Goal: Information Seeking & Learning: Learn about a topic

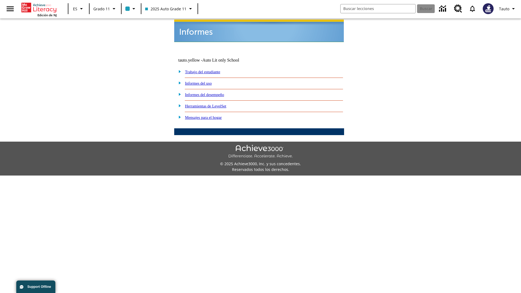
click at [203, 81] on link "Informes del uso" at bounding box center [198, 83] width 27 height 4
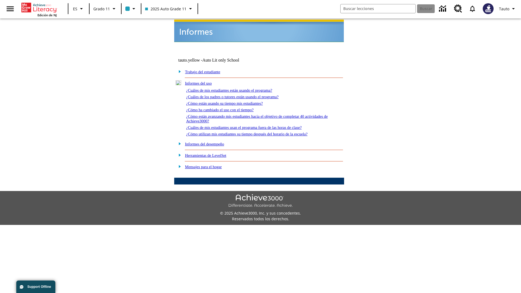
click at [237, 88] on link "¿Cuáles de mis estudiantes están usando el programa?" at bounding box center [229, 90] width 86 height 4
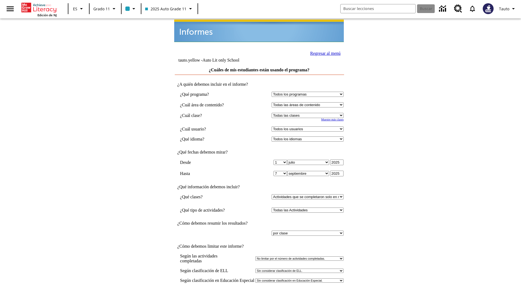
click at [309, 113] on select "Seleccionar una clase: Todas las clases 2025 Auto Grade 11 205 Auto Grade 11 Sa…" at bounding box center [308, 115] width 72 height 5
select select "11133141"
select select "21437114"
click at [324, 53] on link "Regresar al menú" at bounding box center [325, 53] width 30 height 5
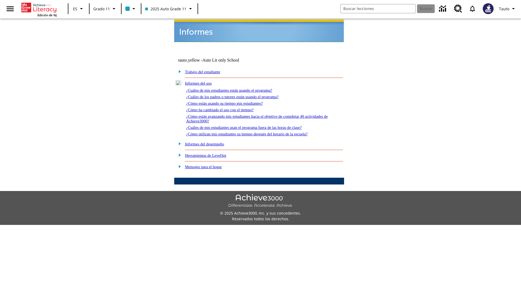
click at [240, 95] on link "¿Cuáles de los padres o tutores están usando el programa?" at bounding box center [232, 97] width 93 height 4
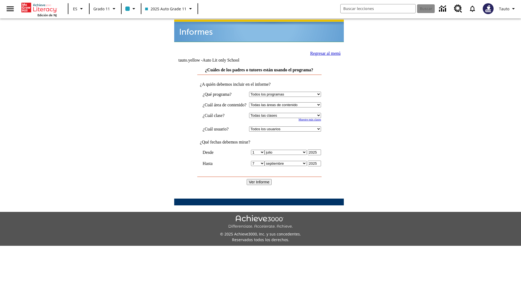
click at [290, 113] on select "Seleccionar una clase: Todas las clases 2025 Auto Grade 11 205 Auto Grade 11 Sa…" at bounding box center [285, 115] width 72 height 5
select select "11133141"
click at [290, 126] on select "Todos los usuarios Puma, Sautoen Puma, Sautoes Puma, Sautoss Twoclasses, Sautoe…" at bounding box center [285, 128] width 72 height 5
select select "21437114"
click at [259, 179] on input "Ver Informe" at bounding box center [259, 182] width 25 height 6
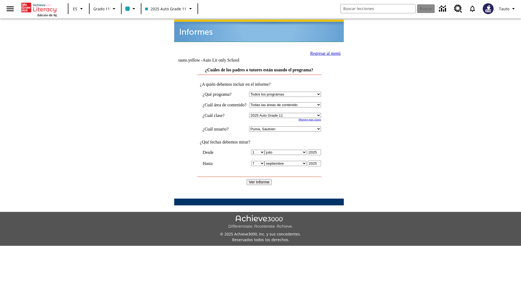
click at [323, 53] on link "Regresar al menú" at bounding box center [325, 53] width 30 height 5
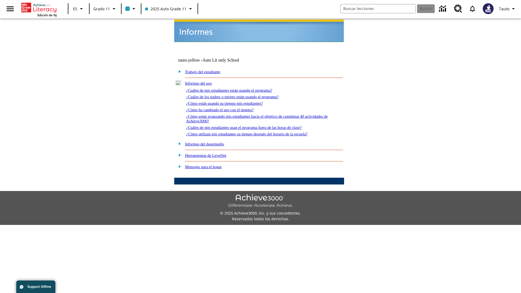
click at [231, 101] on link "¿Cómo están usando su tiempo mis estudiantes?" at bounding box center [224, 103] width 77 height 4
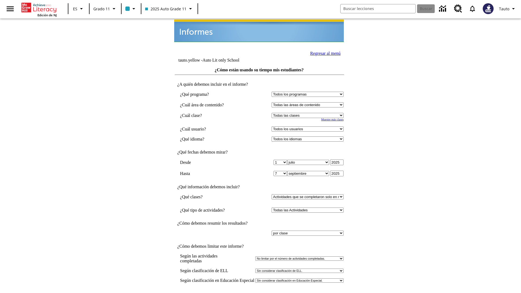
click at [309, 113] on select "Seleccionar una clase: Todas las clases 2025 Auto Grade 11 205 Auto Grade 11 Sa…" at bounding box center [308, 115] width 72 height 5
select select "11133141"
click at [309, 126] on select "Todos los usuarios Puma, Sautoen Puma, Sautoes Puma, Sautoss Twoclasses, Sautoe…" at bounding box center [308, 128] width 72 height 5
select select "21437114"
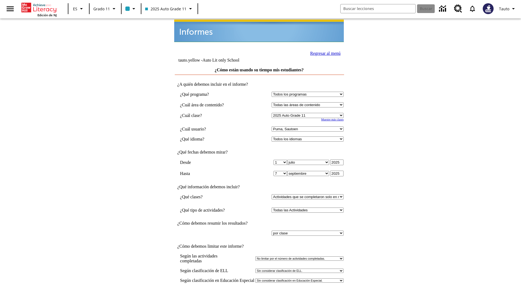
click at [324, 53] on link "Regresar al menú" at bounding box center [325, 53] width 30 height 5
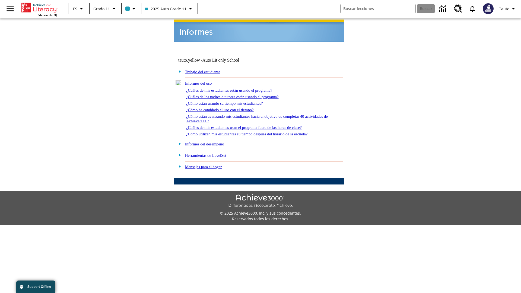
click at [225, 108] on link "¿Cómo ha cambiado el uso con el tiempo?" at bounding box center [220, 110] width 68 height 4
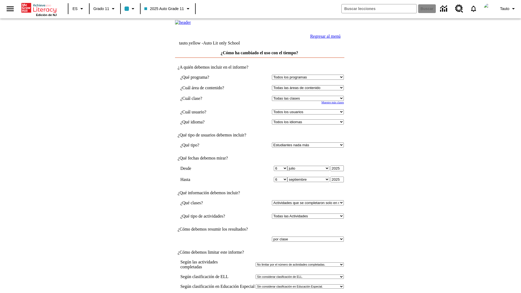
click at [309, 101] on select "Seleccionar una clase: Todas las clases 2025 Auto Grade 11 205 Auto Grade 11 Sa…" at bounding box center [308, 98] width 72 height 5
select select "11133141"
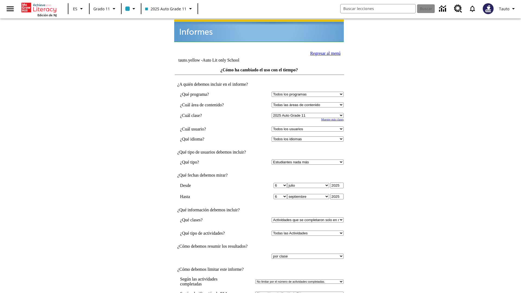
click at [309, 126] on select "Todos los usuarios Puma, Sautoen Puma, Sautoes Puma, Sautoss Twoclasses, Sautoe…" at bounding box center [308, 128] width 72 height 5
select select "21437114"
click at [324, 53] on link "Regresar al menú" at bounding box center [325, 53] width 30 height 5
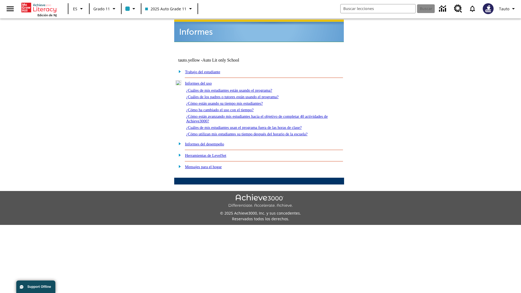
click at [255, 114] on link "¿Cómo están avanzando mis estudiantes hacia el objetivo de completar 40 activid…" at bounding box center [257, 118] width 142 height 9
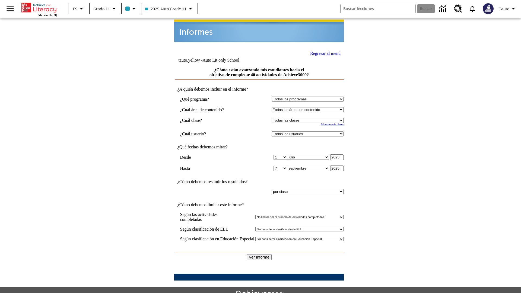
select select "11133141"
click at [309, 131] on select "Todos los usuarios Puma, Sautoen Puma, Sautoes Puma, Sautoss Twoclasses, Sautoe…" at bounding box center [308, 133] width 72 height 5
select select "21437114"
click at [259, 254] on input "Ver Informe" at bounding box center [259, 257] width 25 height 6
click at [324, 53] on link "Regresar al menú" at bounding box center [325, 53] width 30 height 5
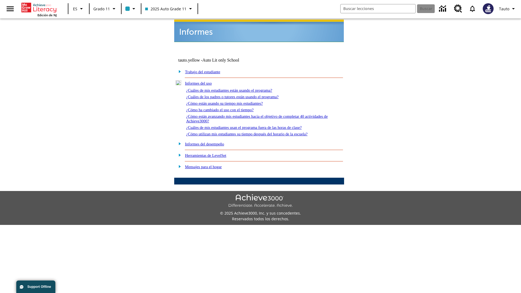
click at [254, 125] on link "¿Cuáles de mis estudiantes usan el programa fuera de las horas de clase?" at bounding box center [244, 127] width 116 height 4
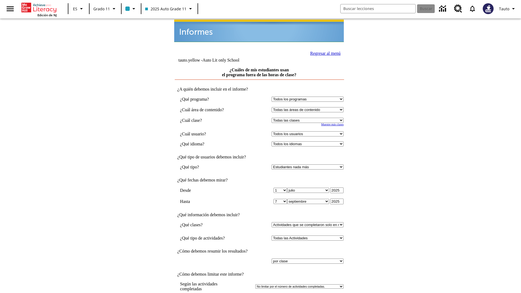
click at [309, 118] on select "Seleccionar una clase: Todas las clases 2025 Auto Grade 11 205 Auto Grade 11 Sa…" at bounding box center [308, 120] width 72 height 5
select select "11133141"
click at [309, 131] on select "Todos los usuarios Puma, Sautoen Puma, Sautoes Puma, Sautoss Twoclasses, Sautoe…" at bounding box center [308, 133] width 72 height 5
select select "21437114"
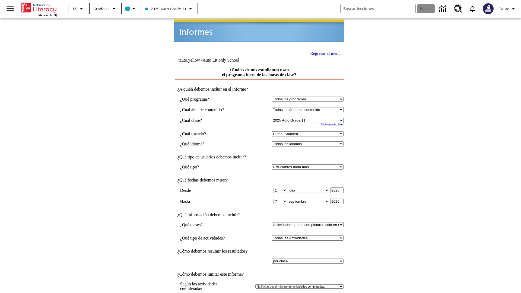
scroll to position [4, 0]
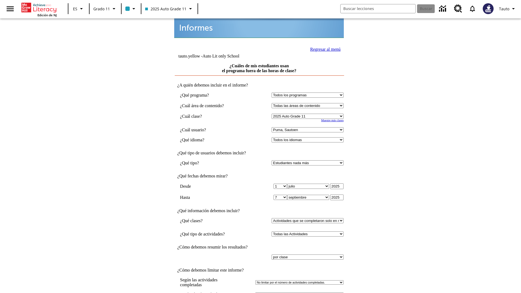
click at [324, 49] on link "Regresar al menú" at bounding box center [325, 49] width 30 height 5
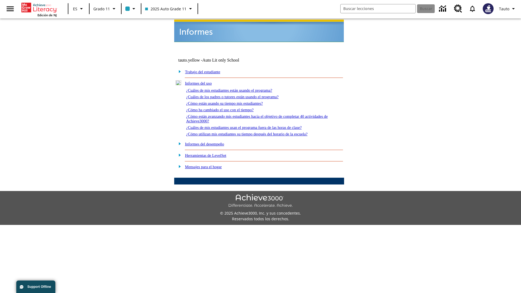
click at [256, 132] on link "¿Cómo utilizan mis estudiantes su tiempo después del horario de la escuela?" at bounding box center [246, 134] width 121 height 4
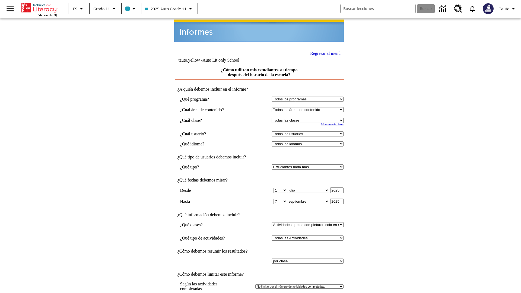
click at [309, 118] on select "Seleccionar una clase: Todas las clases 2025 Auto Grade 11 205 Auto Grade 11 Sa…" at bounding box center [308, 120] width 72 height 5
select select "11133141"
click at [309, 131] on select "Todos los usuarios Puma, Sautoen Puma, Sautoes Puma, Sautoss Twoclasses, Sautoe…" at bounding box center [308, 133] width 72 height 5
select select "21437114"
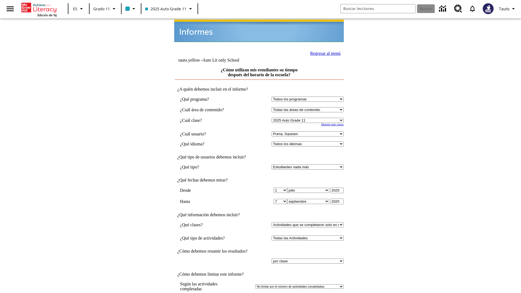
scroll to position [4, 0]
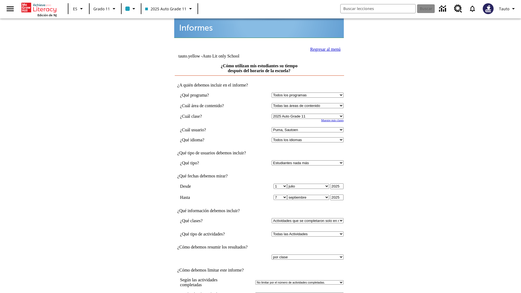
click at [324, 49] on link "Regresar al menú" at bounding box center [325, 49] width 30 height 5
